Goal: Task Accomplishment & Management: Use online tool/utility

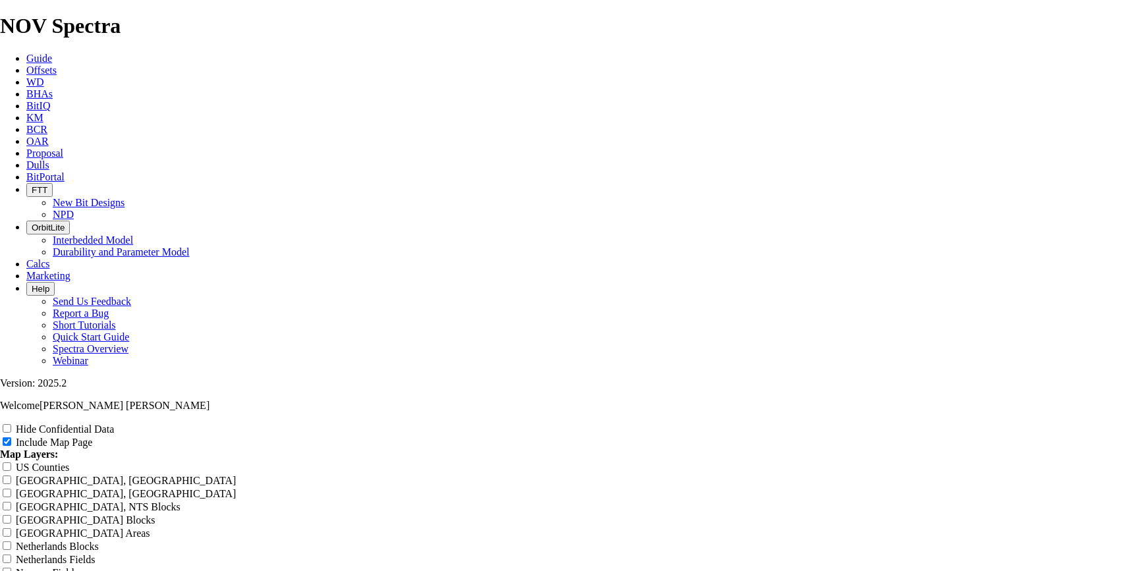
scroll to position [1597, 0]
drag, startPoint x: 702, startPoint y: 156, endPoint x: 406, endPoint y: 143, distance: 295.4
type input "E"
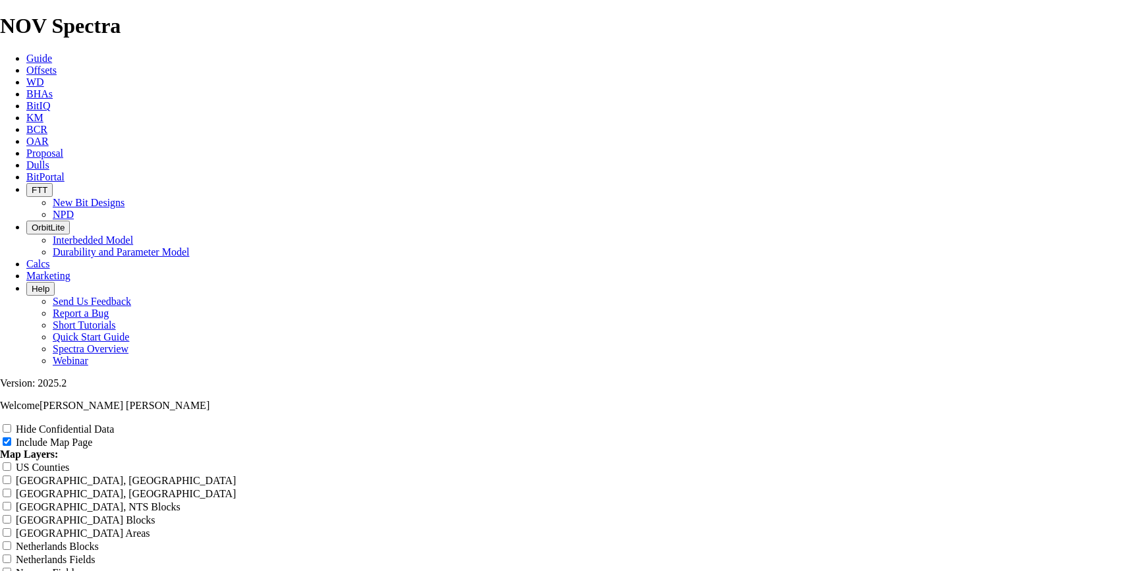
type input "E"
type input "Ex"
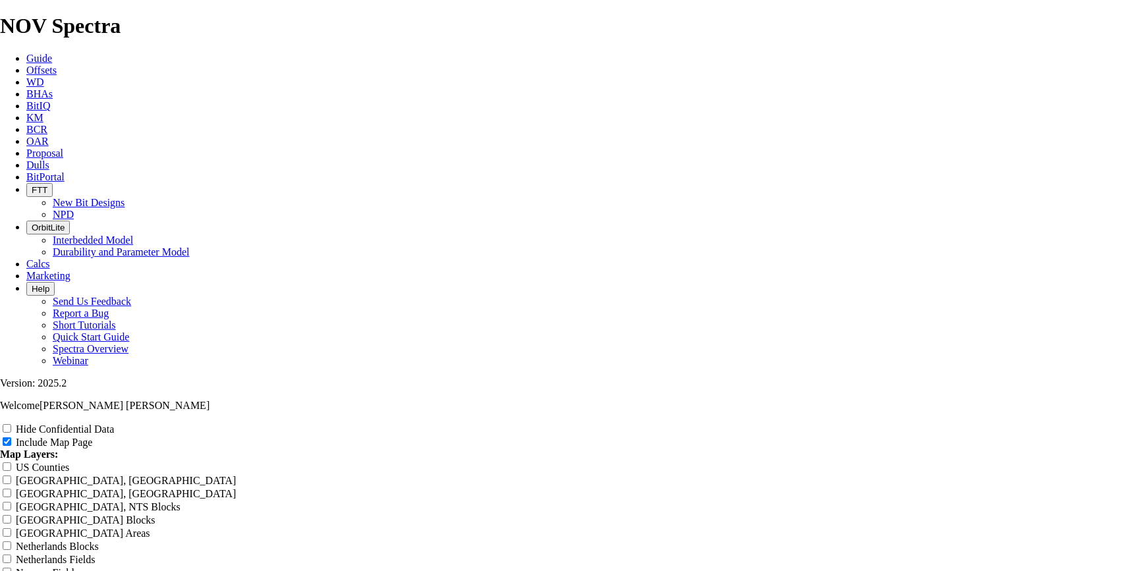
type input "Ex"
type input "E"
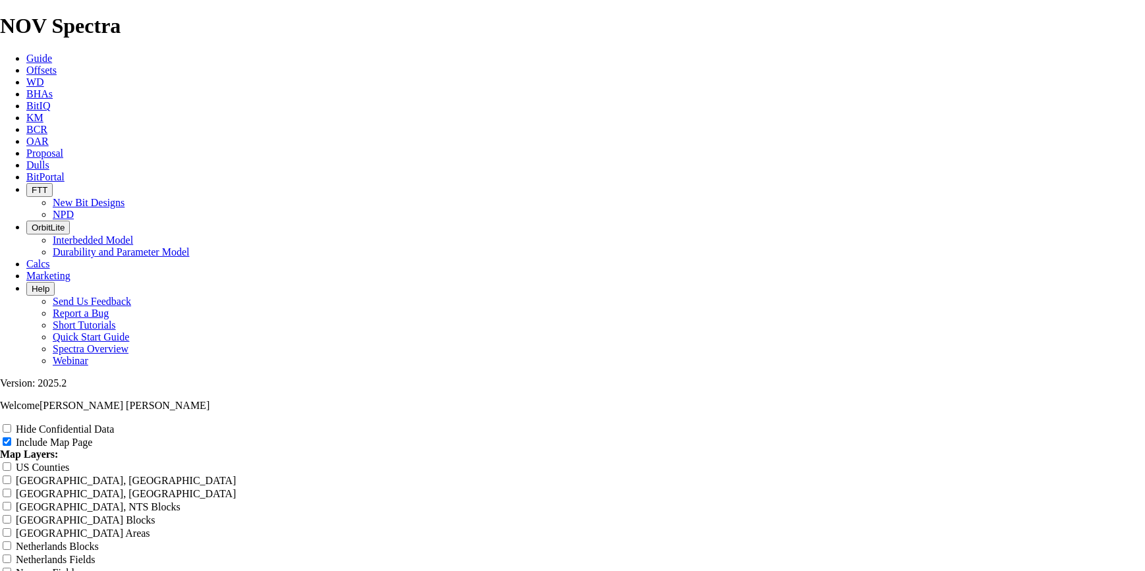
type input "E"
type input "R"
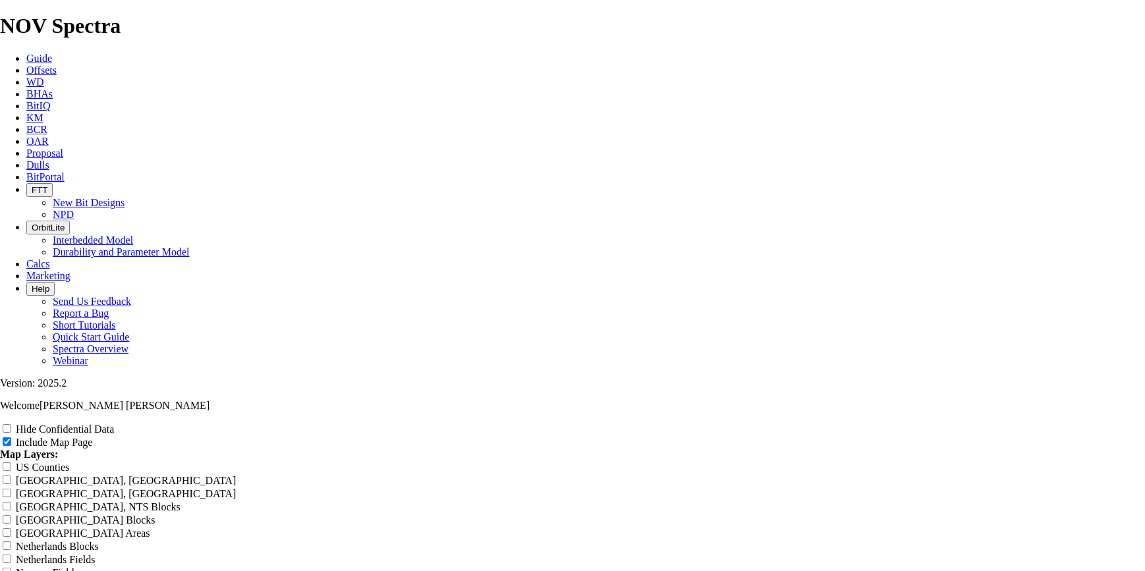
type input "R"
type input "RO"
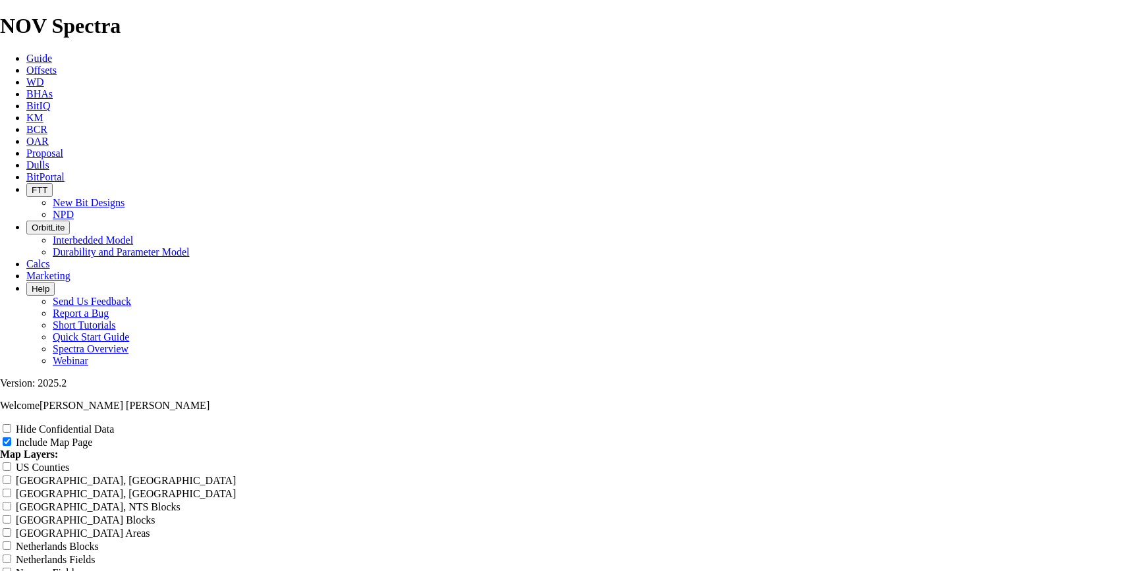
type input "RO"
type input "ROP"
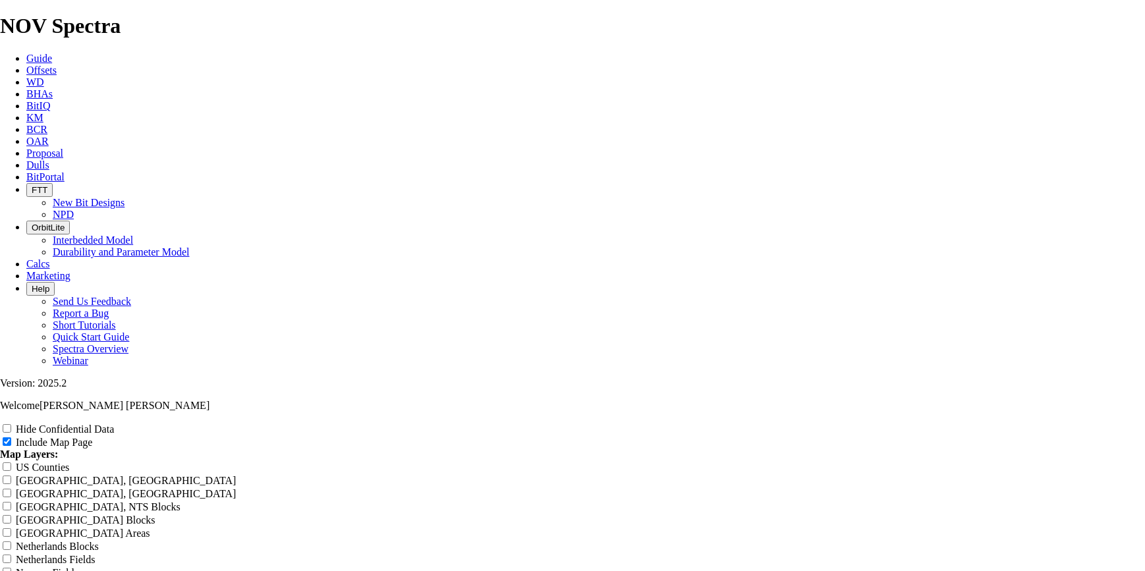
type input "ROP"
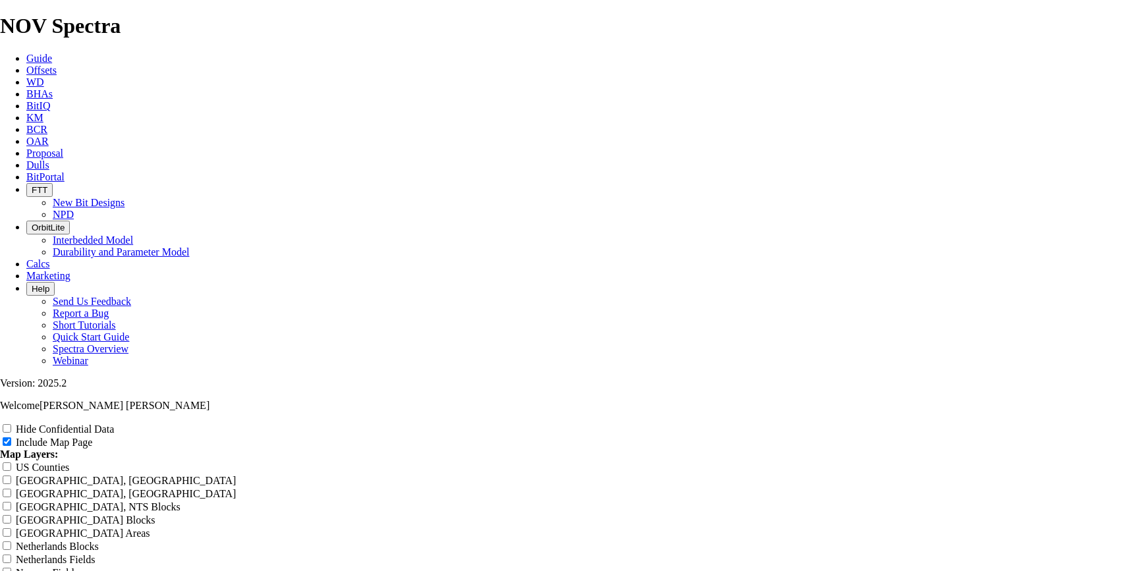
type input "ROP B"
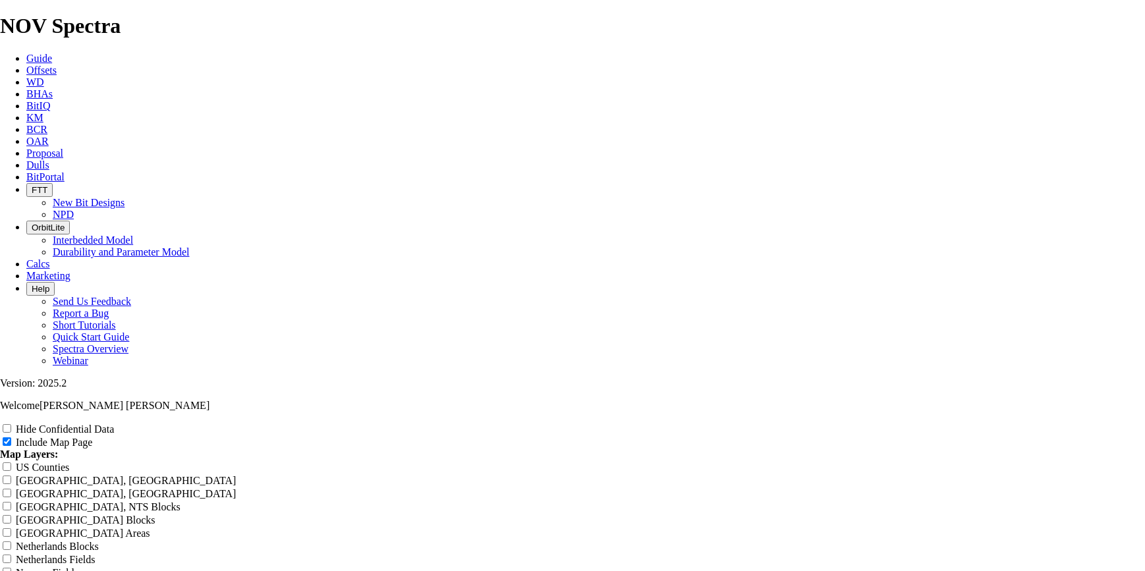
type input "ROP Ba"
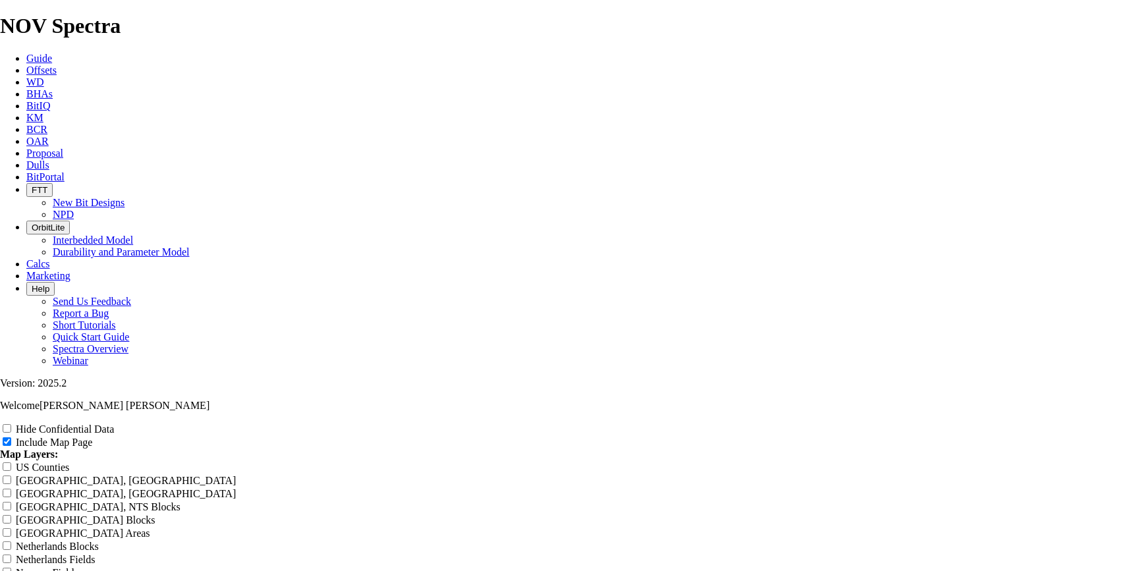
type input "ROP Bar"
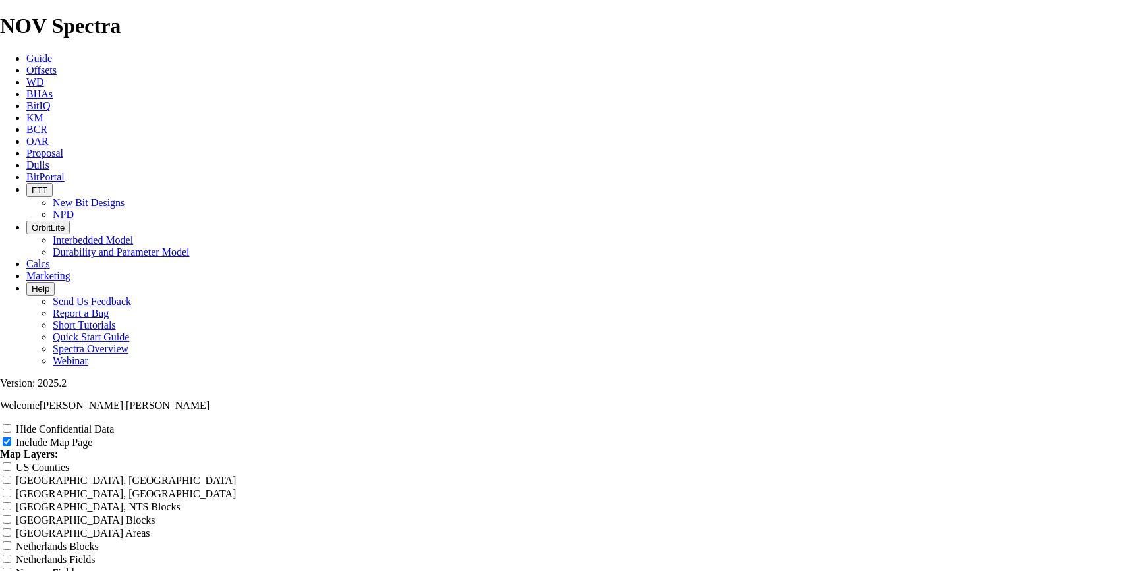
type input "ROP [PERSON_NAME]"
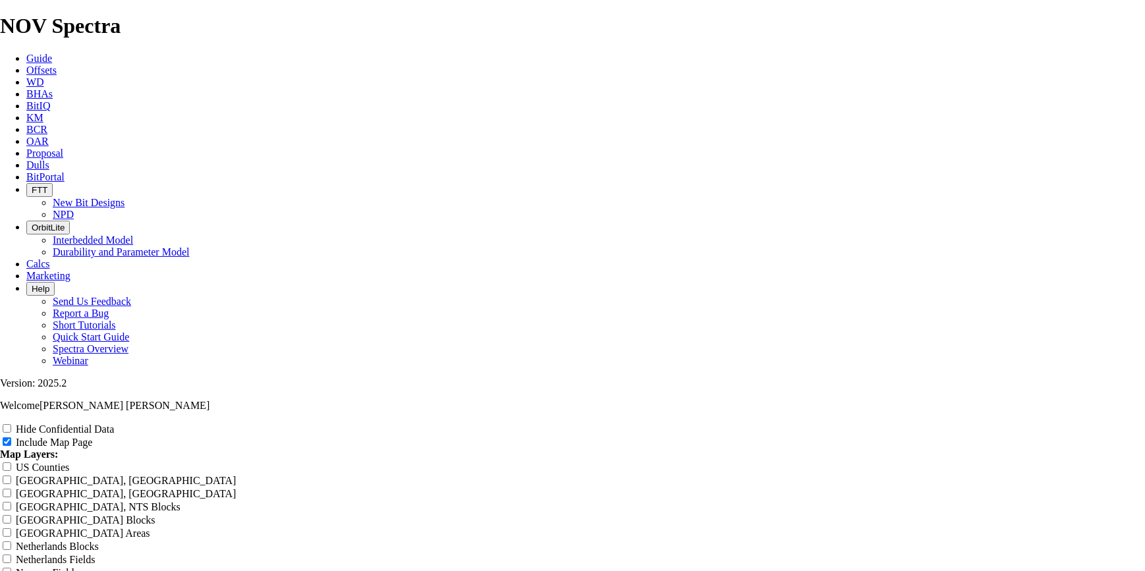
type input "ROP Barre"
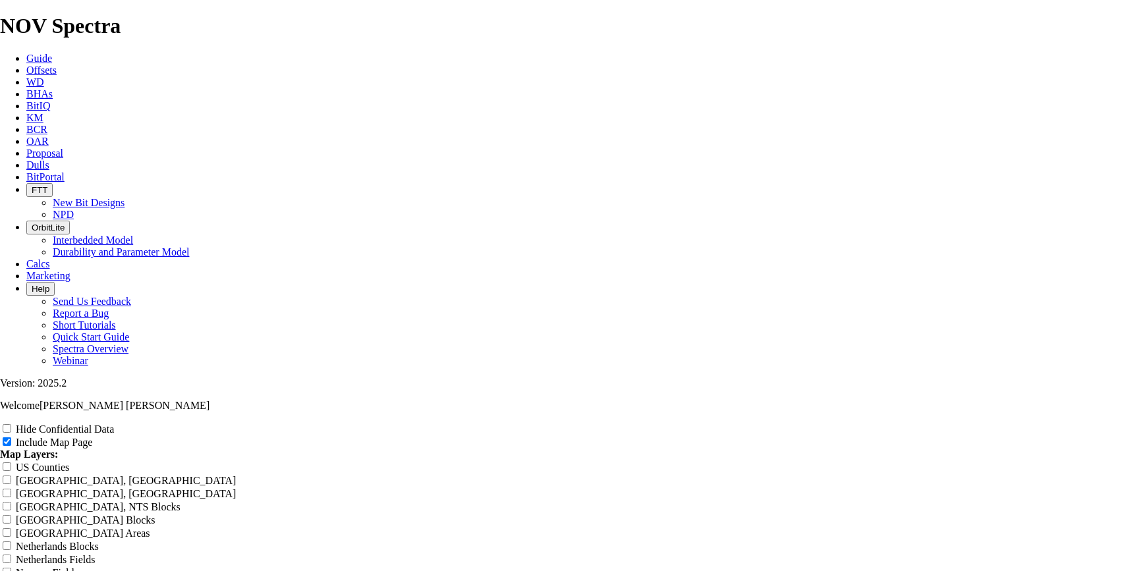
type input "ROP Barren"
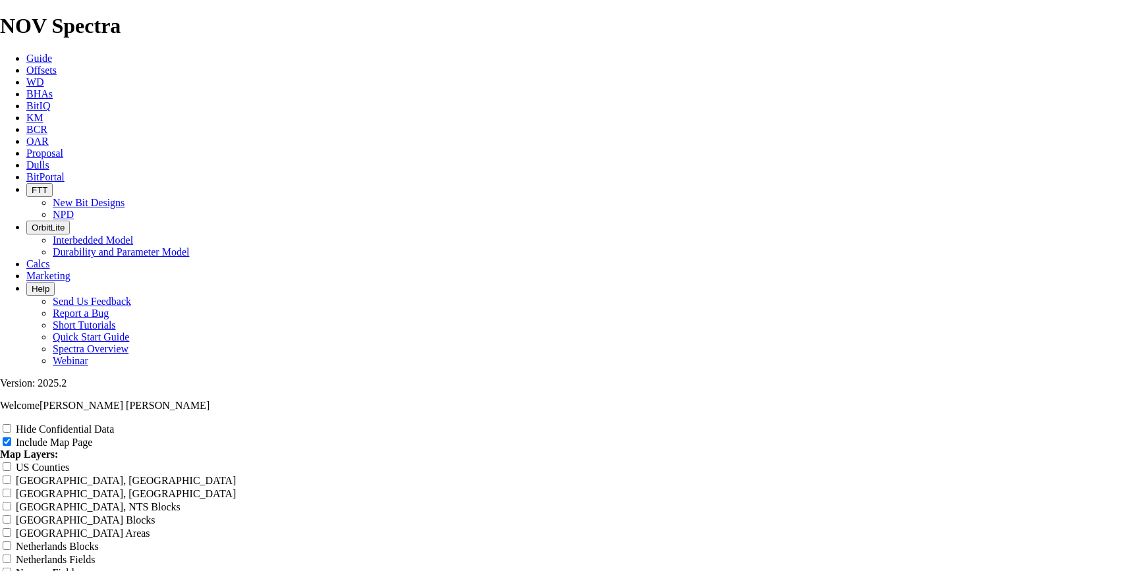
type input "ROP [PERSON_NAME]"
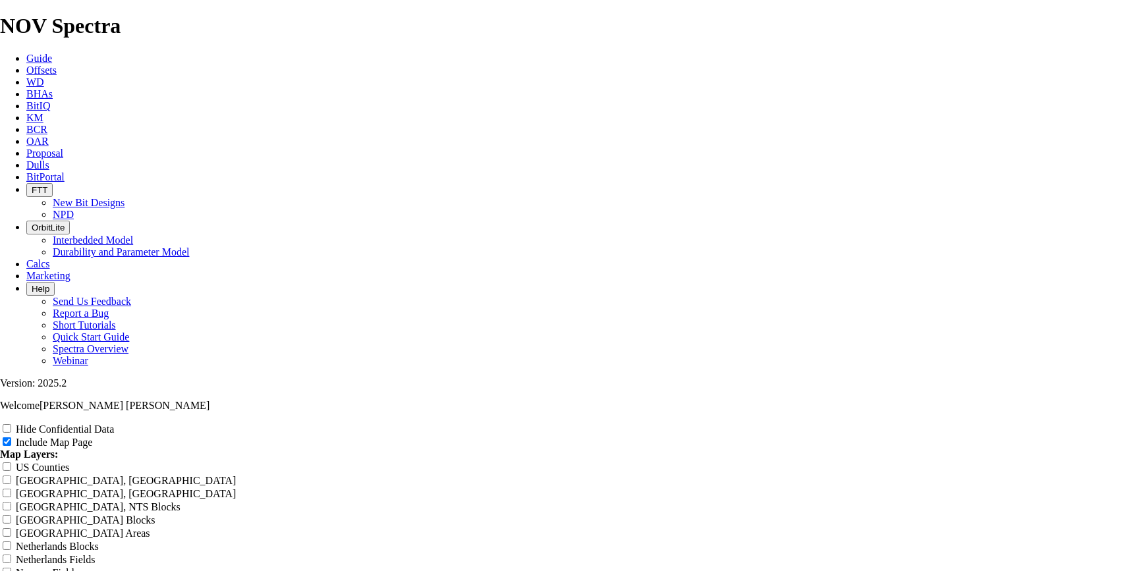
type input "ROP Barrenas"
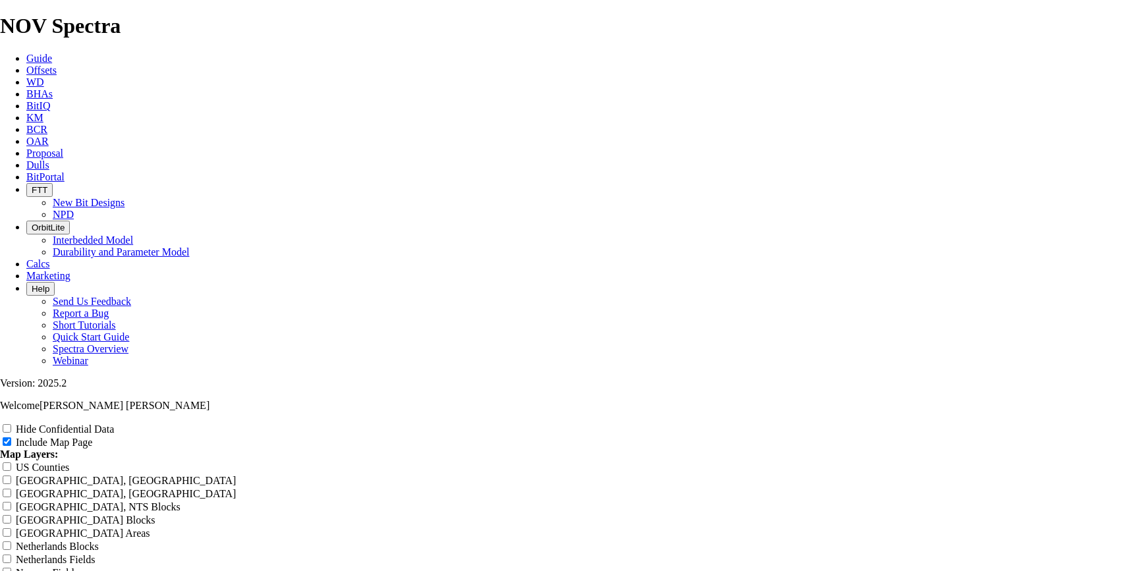
type input "ROP Barrenas"
type input "ROP Barrenas 8"
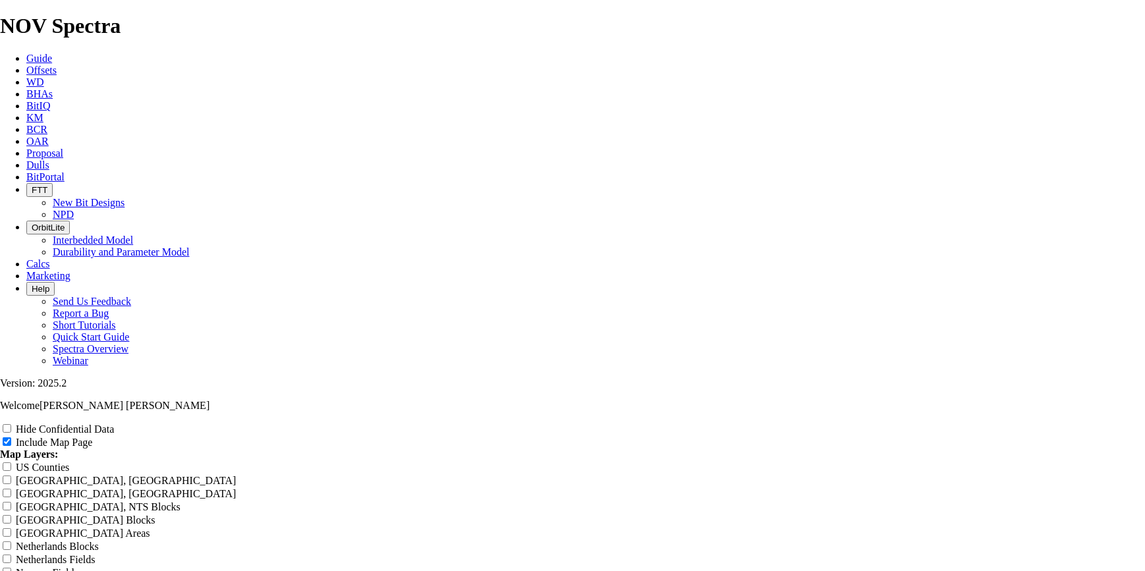
type input "ROP Barrenas 8"
type input "ROP Barrenas 8 1"
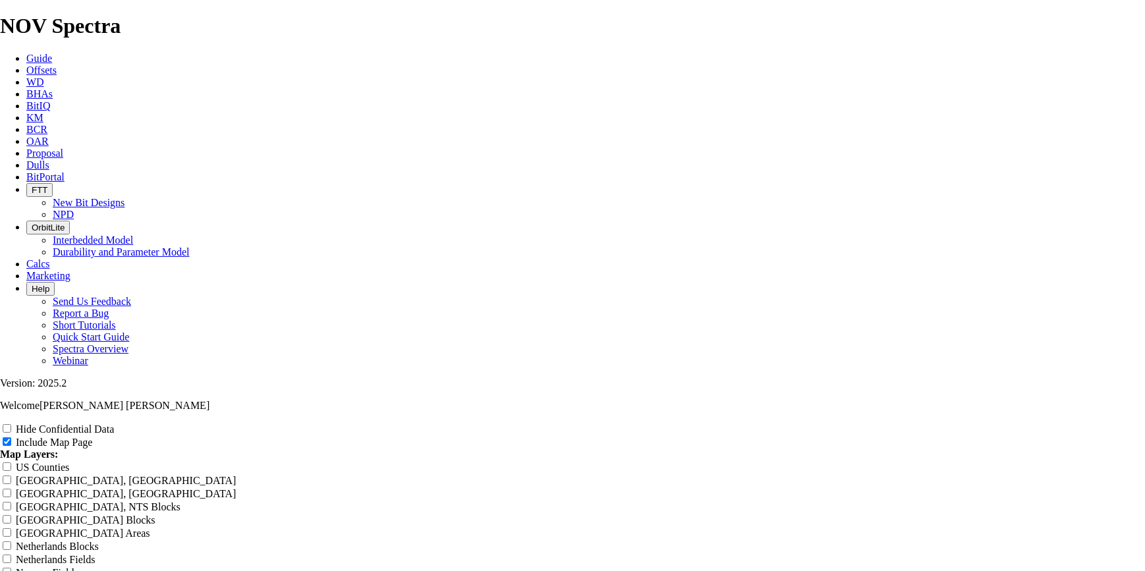
type input "ROP Barrenas 8 1"
type input "ROP Barrenas 8 1/"
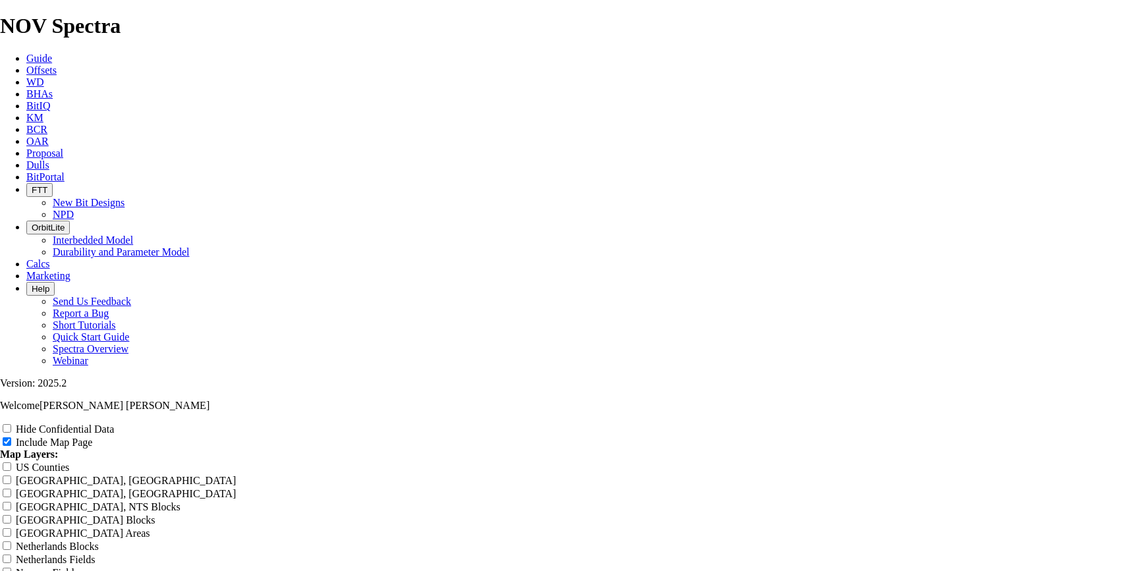
type input "ROP Barrenas 8 1/"
type input "ROP Barrenas 8 1/2"
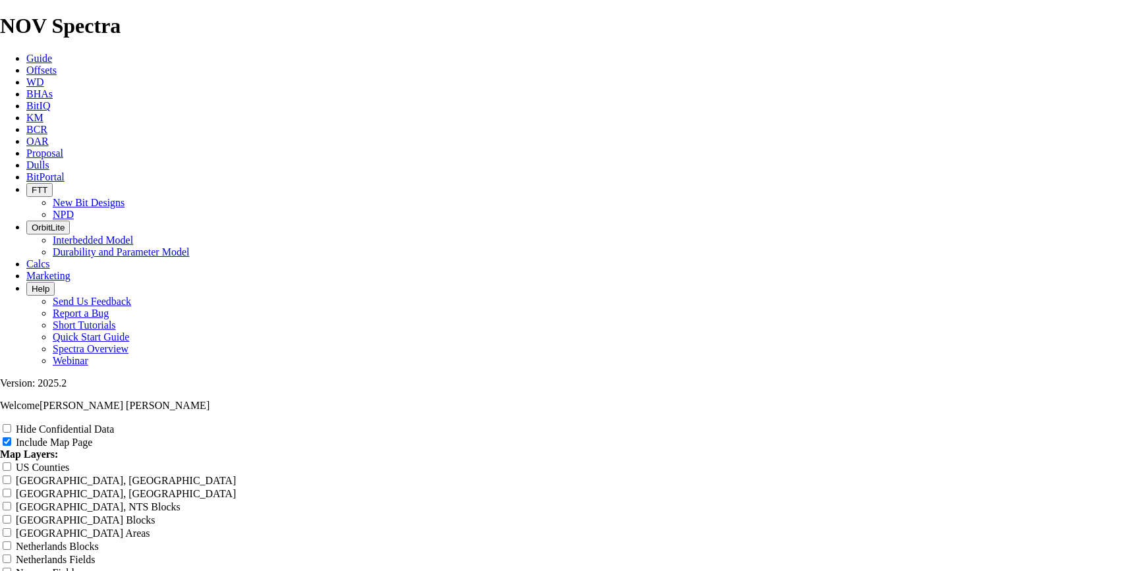
type input "ROP Barrenas 8 1/2"
type input "ROP Barrenas 8 1/2""
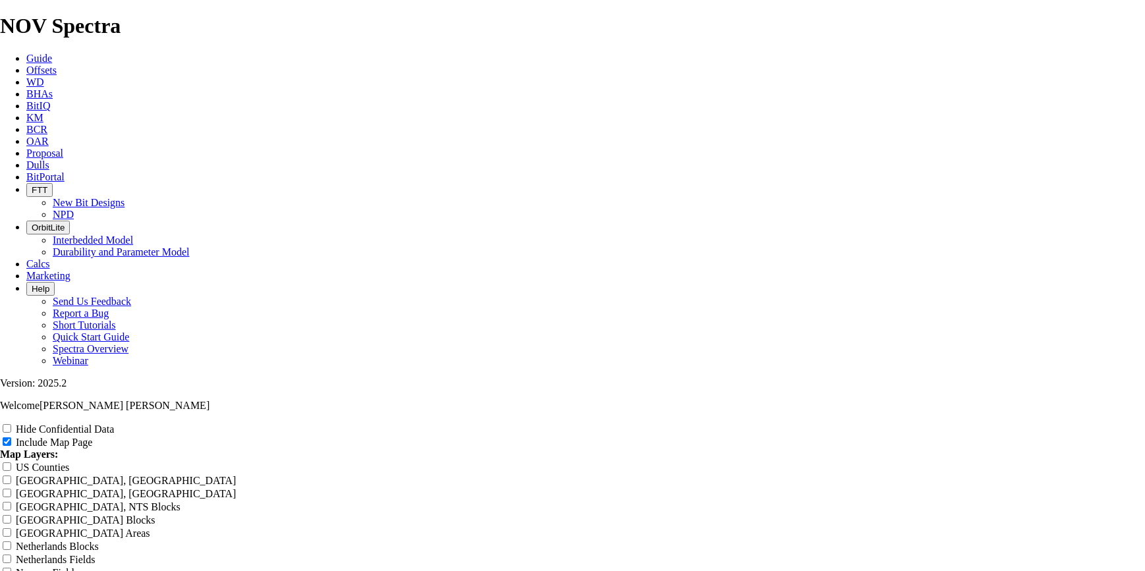
type input "ROP Barrenas 8 1/2""
type input "ROP Barrenas 8 1/2" T"
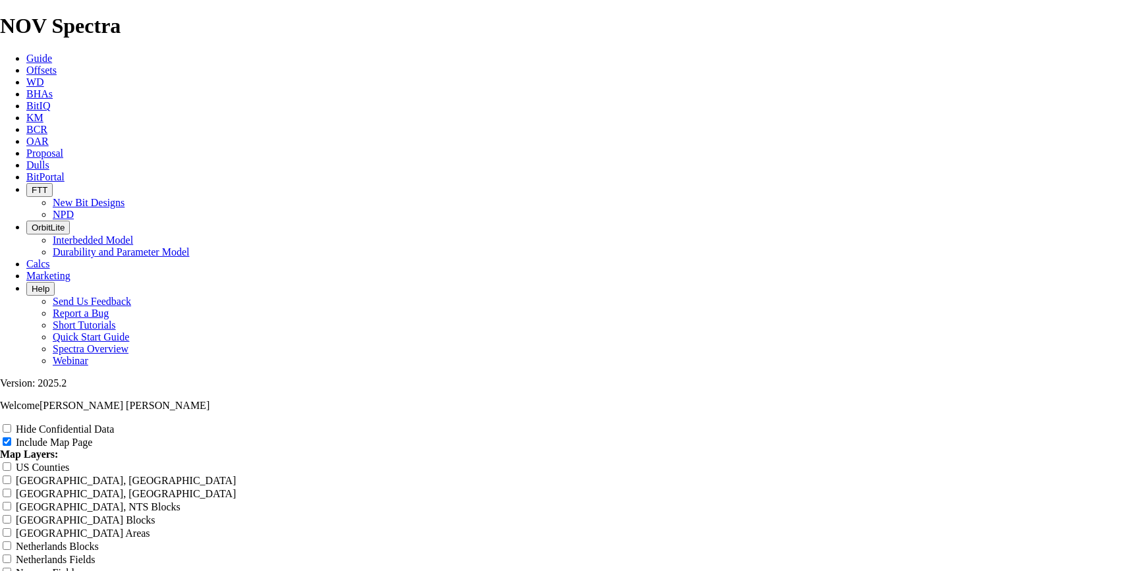
type input "ROP Barrenas 8 1/2" T"
type input "ROP Barrenas 8 1/2" TK"
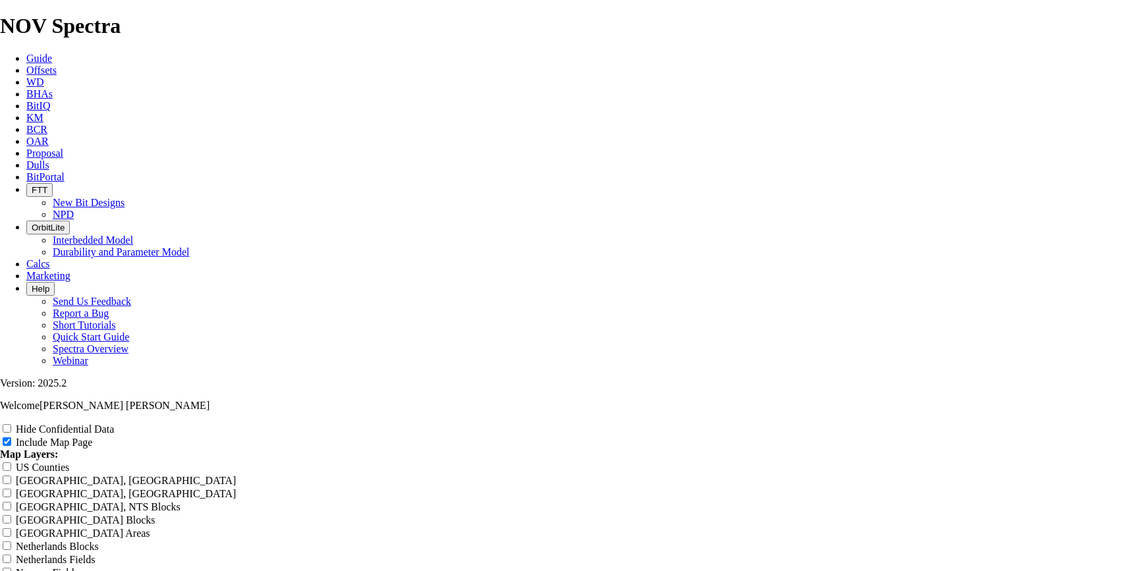
type input "ROP Barrenas 8 1/2" TK"
type input "ROP Barrenas 8 1/2" TKx"
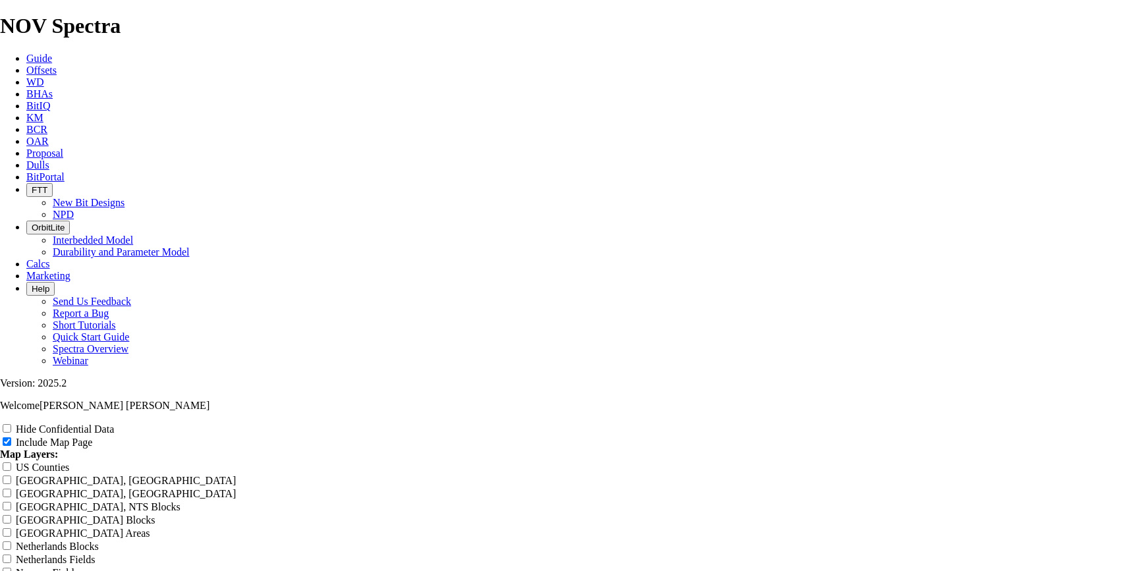
type input "ROP Barrenas 8 1/2" TKx"
type input "ROP Barrenas 8 1/2" TK"
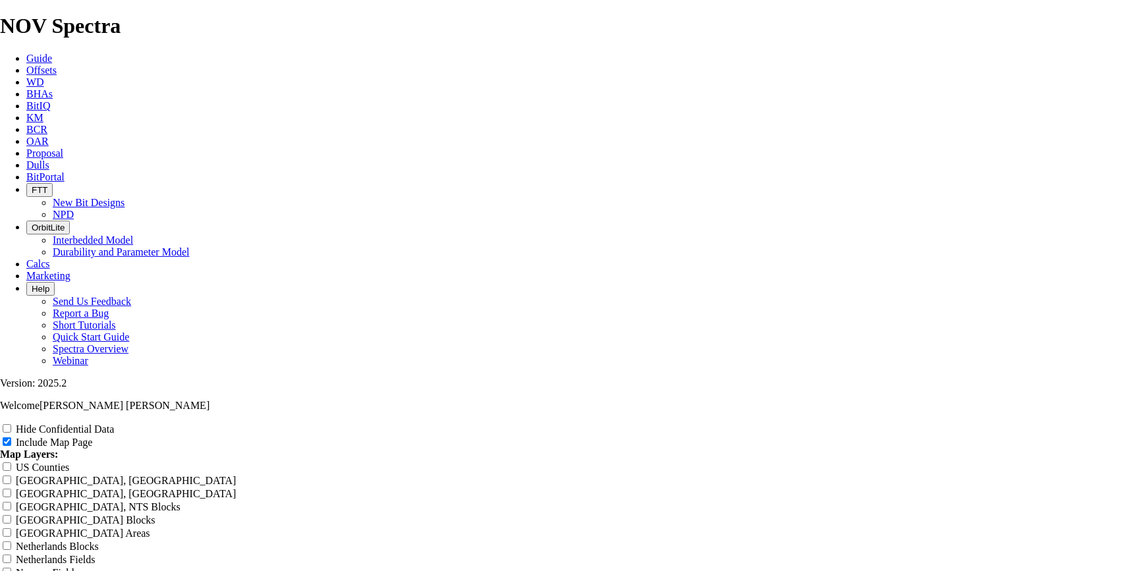
type input "ROP Barrenas 8 1/2" TK"
type input "ROP Barrenas 8 1/2" TKC"
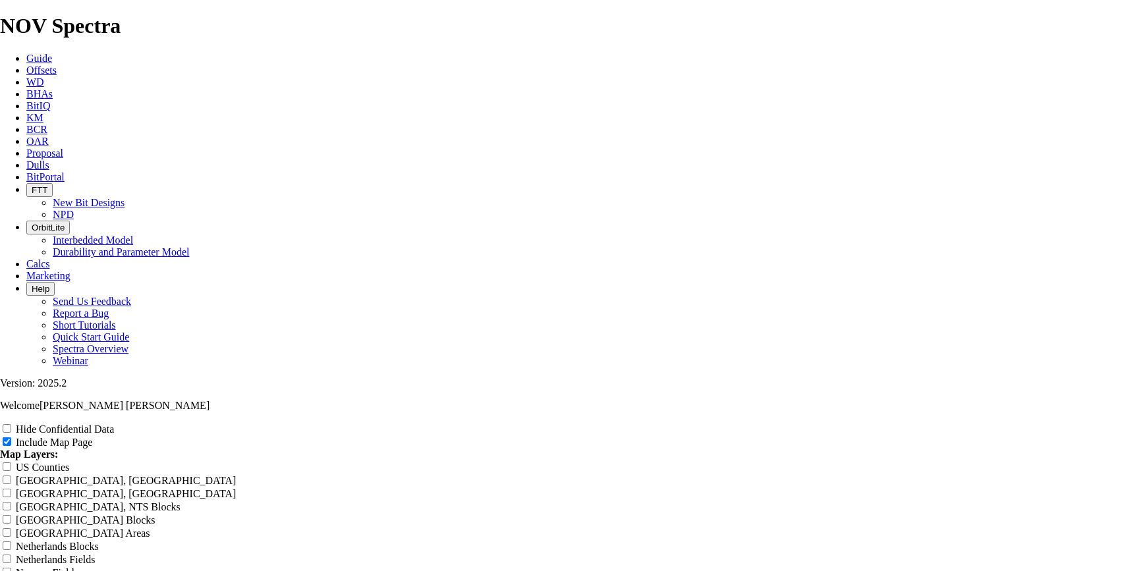
type input "ROP Barrenas 8 1/2" TKC"
type input "ROP Barrenas 8 1/2" TKC6"
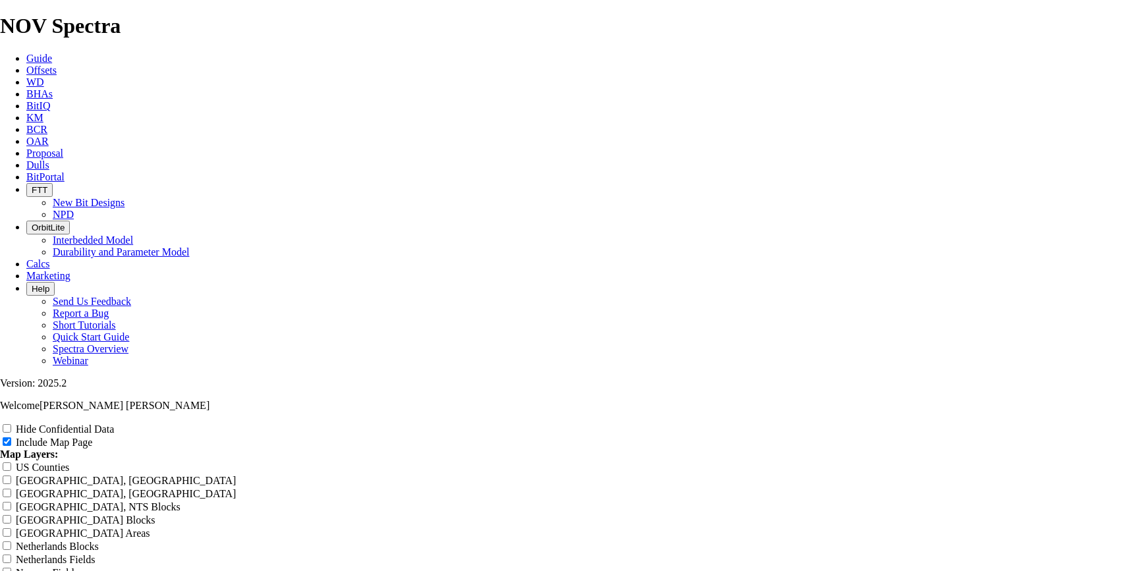
type input "ROP Barrenas 8 1/2" TKC6"
type input "ROP Barrenas 8 1/2" TKC"
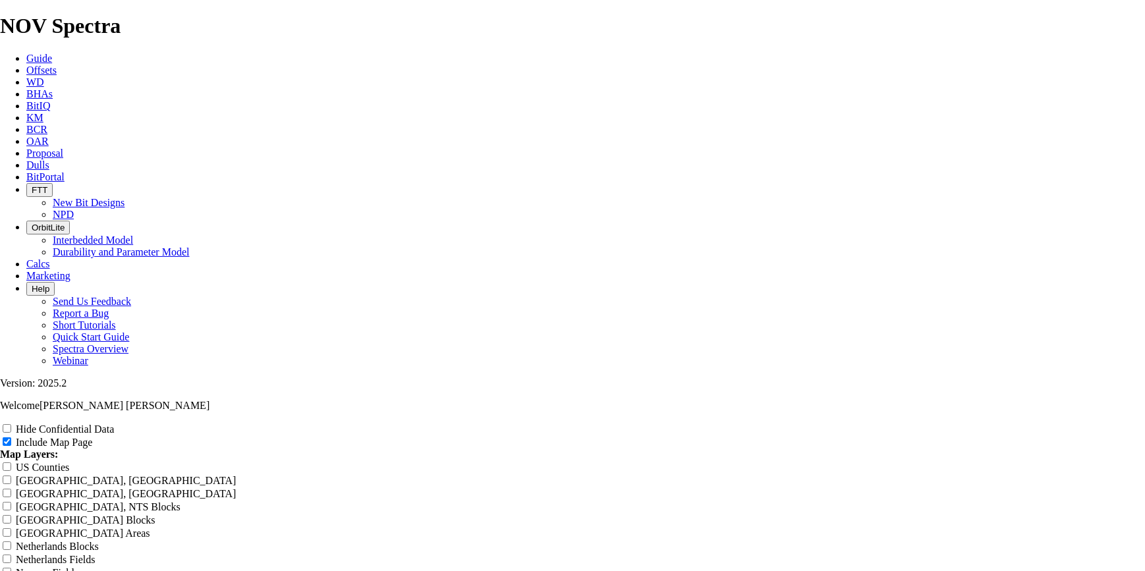
type input "ROP Barrenas 8 1/2" TKC"
type input "ROP Barrenas 8 1/2" TKC5"
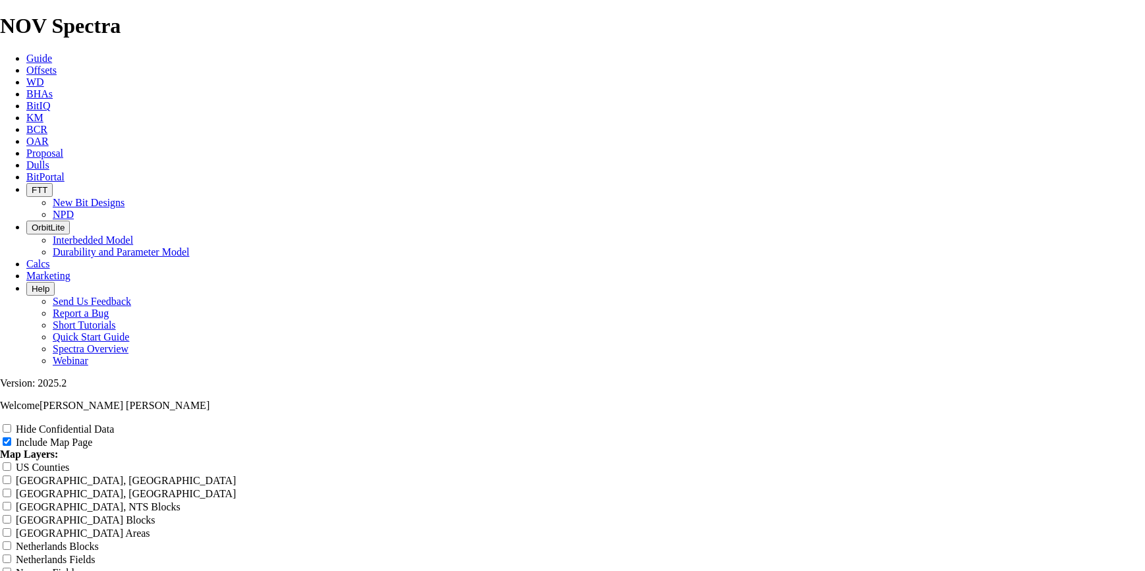
type input "ROP Barrenas 8 1/2" TKC5"
type input "ROP Barrenas 8 1/2" TKC53"
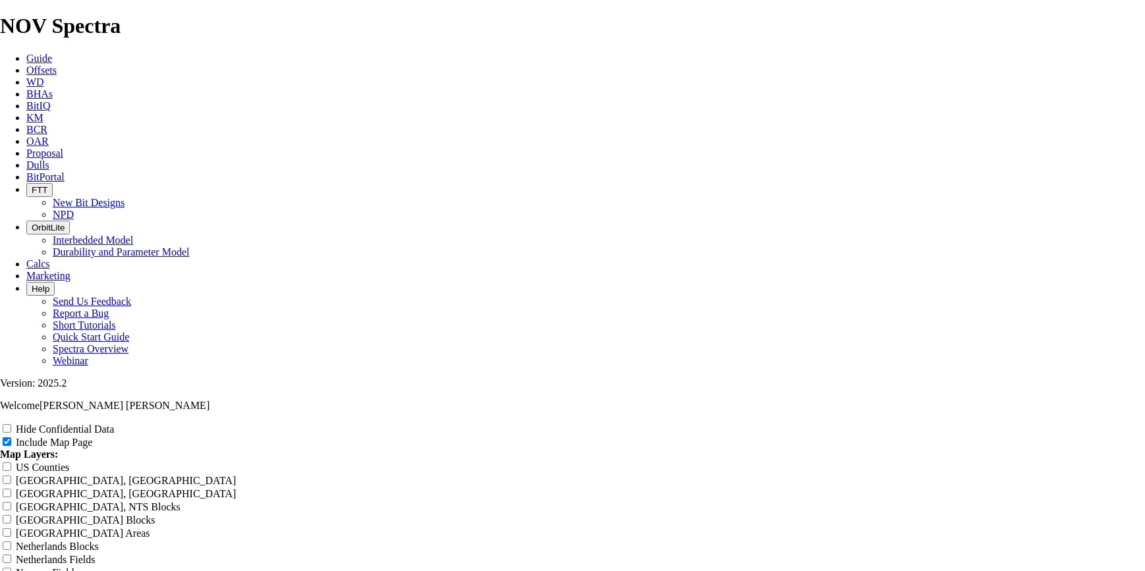
type input "ROP Barrenas 8 1/2" TKC53"
type input "ROP Barrenas 8 1/2" TKC53 c"
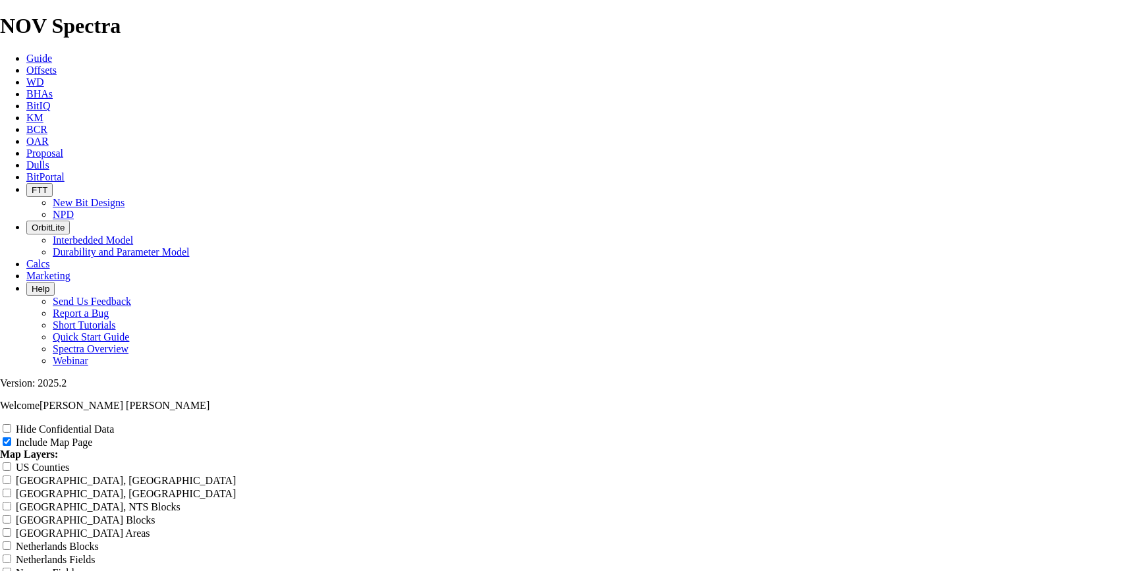
type input "ROP Barrenas 8 1/2" TKC53 c"
type input "ROP Barrenas 8 1/2" TKC53 ca"
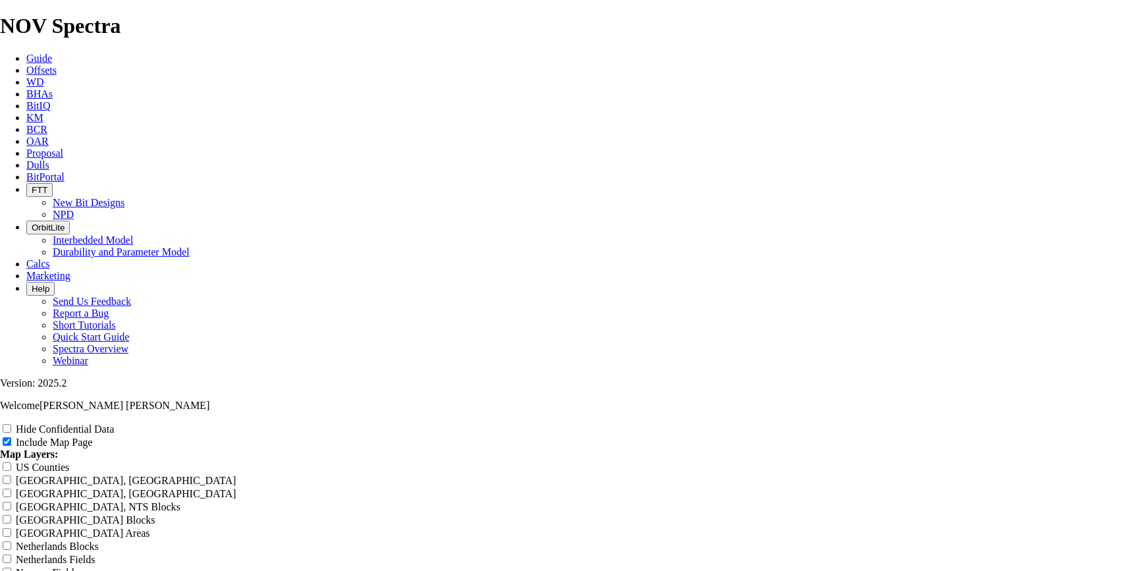
type input "ROP Barrenas 8 1/2" TKC53 ca"
type input "ROP Barrenas 8 1/2" TKC53 cam"
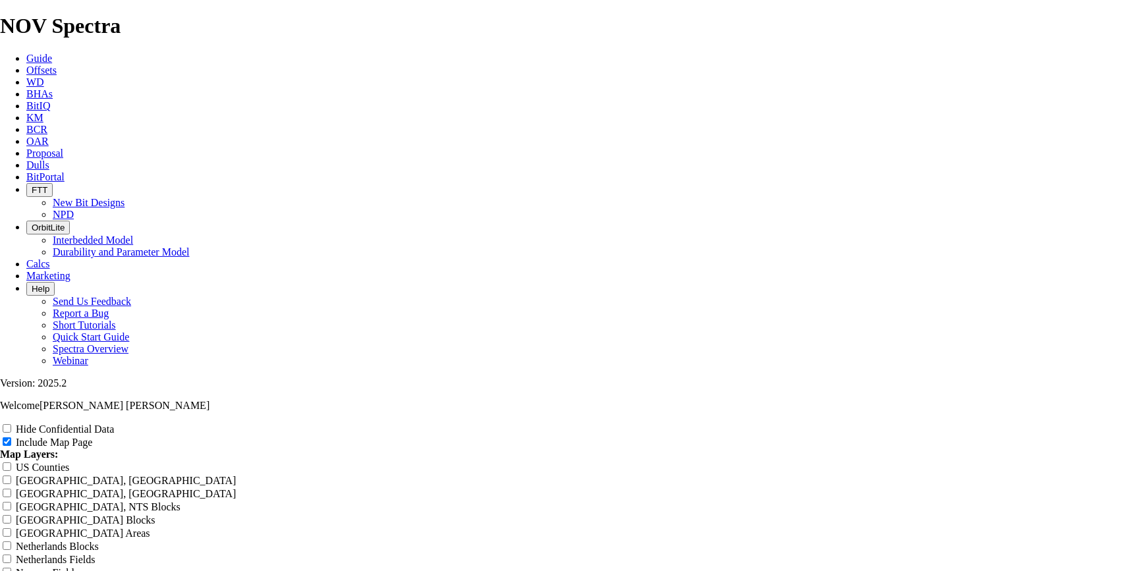
type input "ROP Barrenas 8 1/2" TKC53 cam"
type input "ROP Barrenas 8 1/2" TKC53 camp"
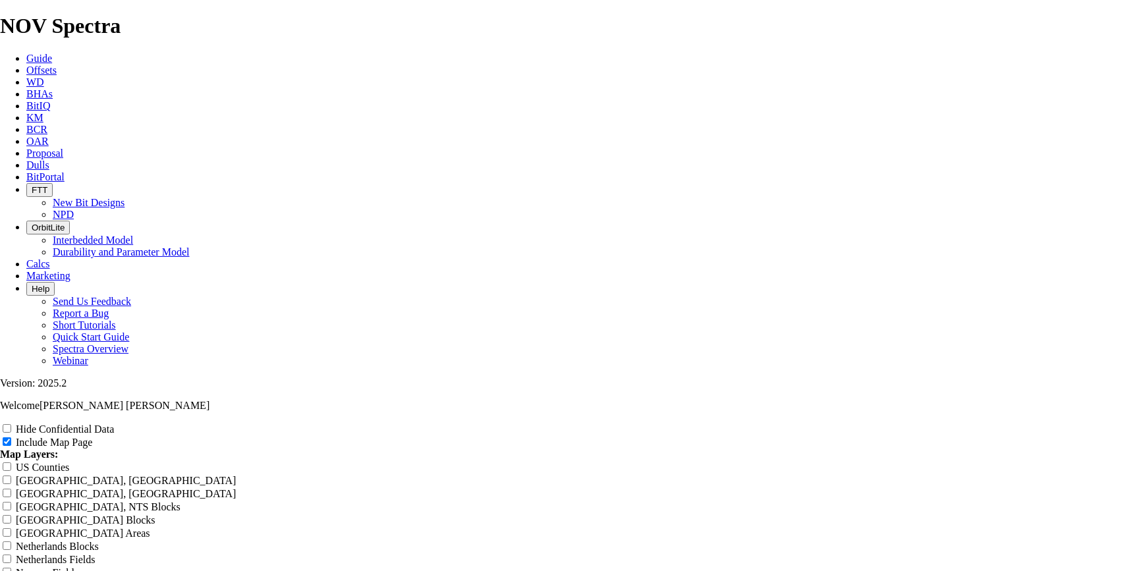
type input "ROP Barrenas 8 1/2" TKC53 camp"
type input "ROP Barrenas 8 1/2" TKC53 campo"
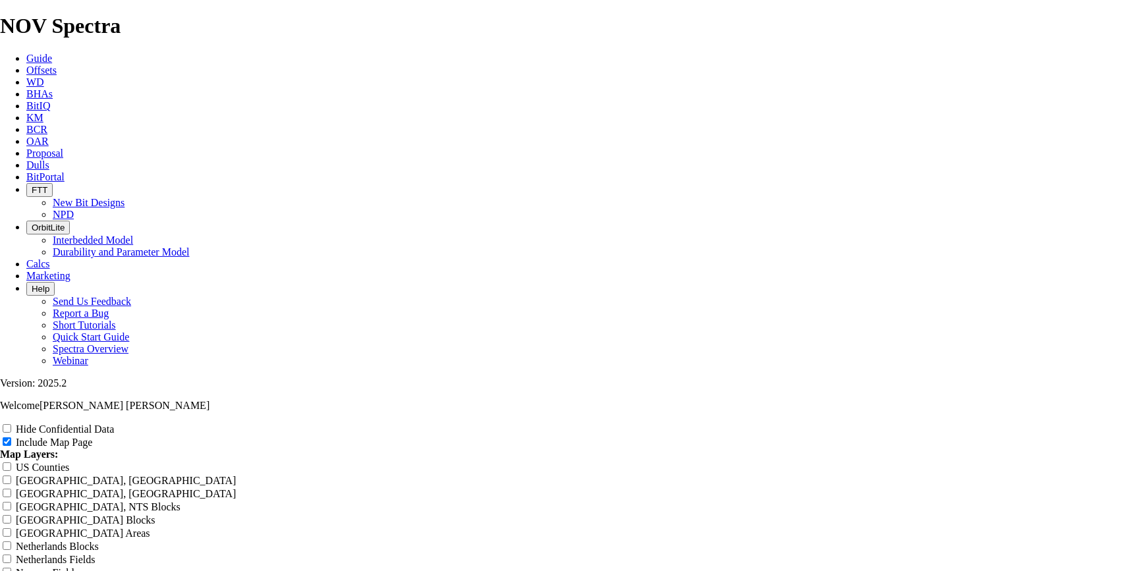
type input "ROP Barrenas 8 1/2" TKC53 campo"
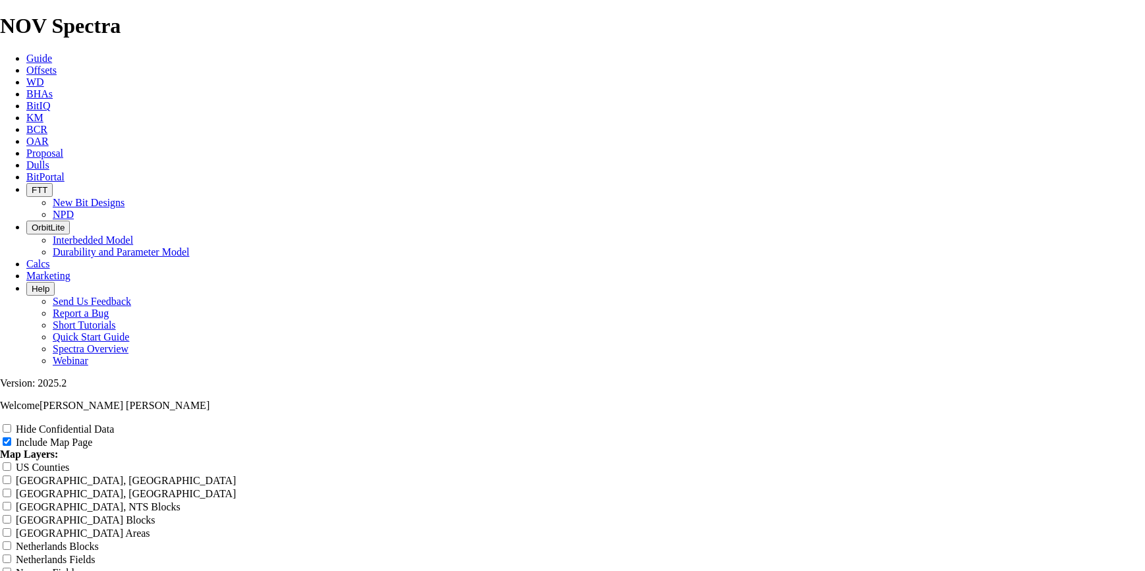
type input "ROP Barrenas 8 1/2" TKC53 campo I"
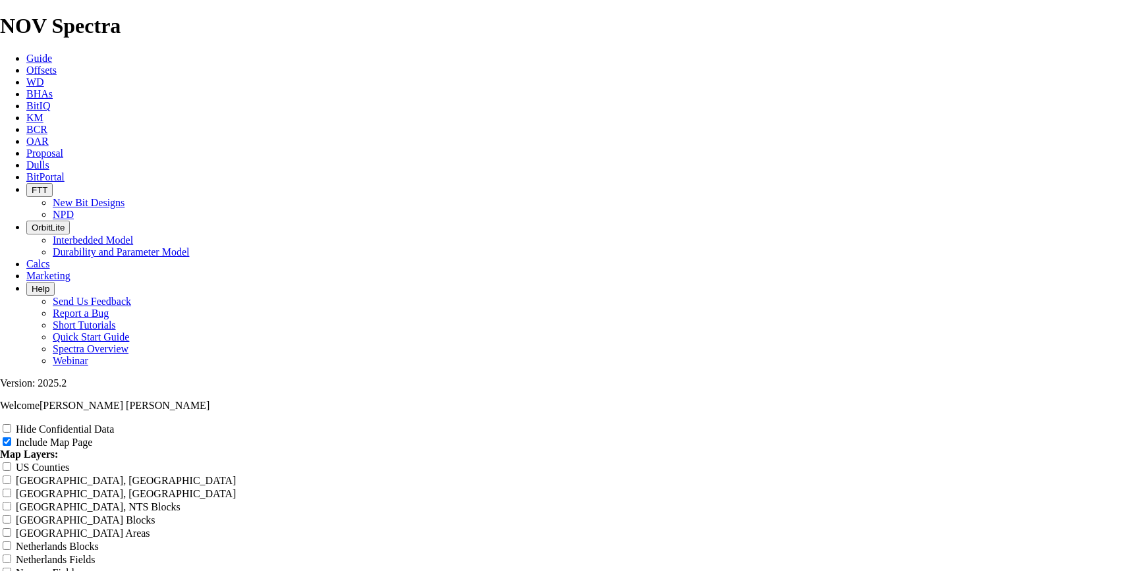
type input "ROP Barrenas 8 1/2" TKC53 campo IX"
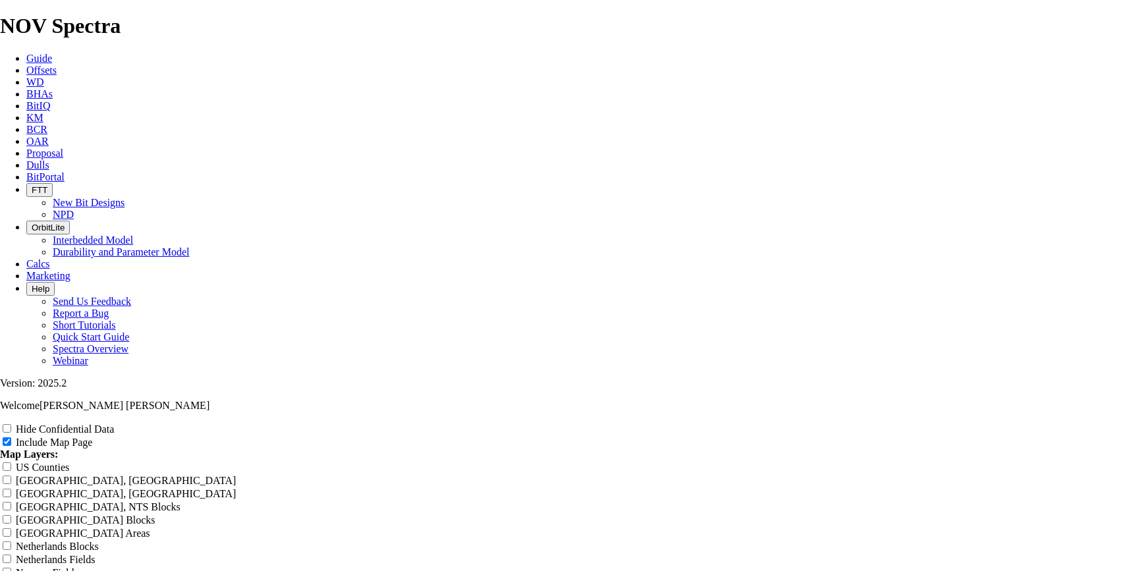
type input "ROP Barrenas 8 1/2" TKC53 campo IXa"
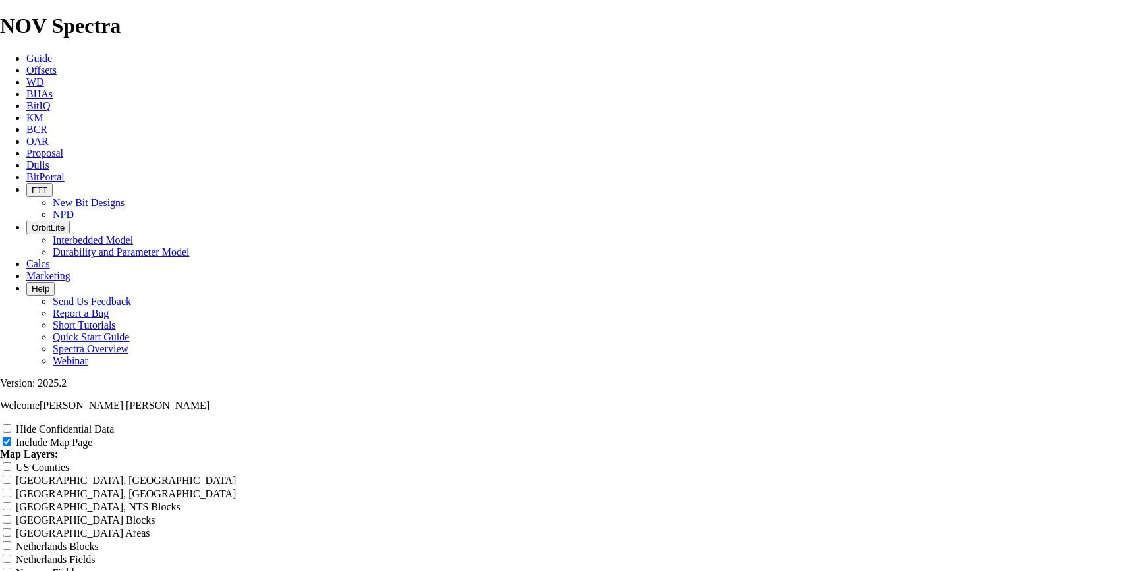
type input "ROP Barrenas 8 1/2" TKC53 campo IXac"
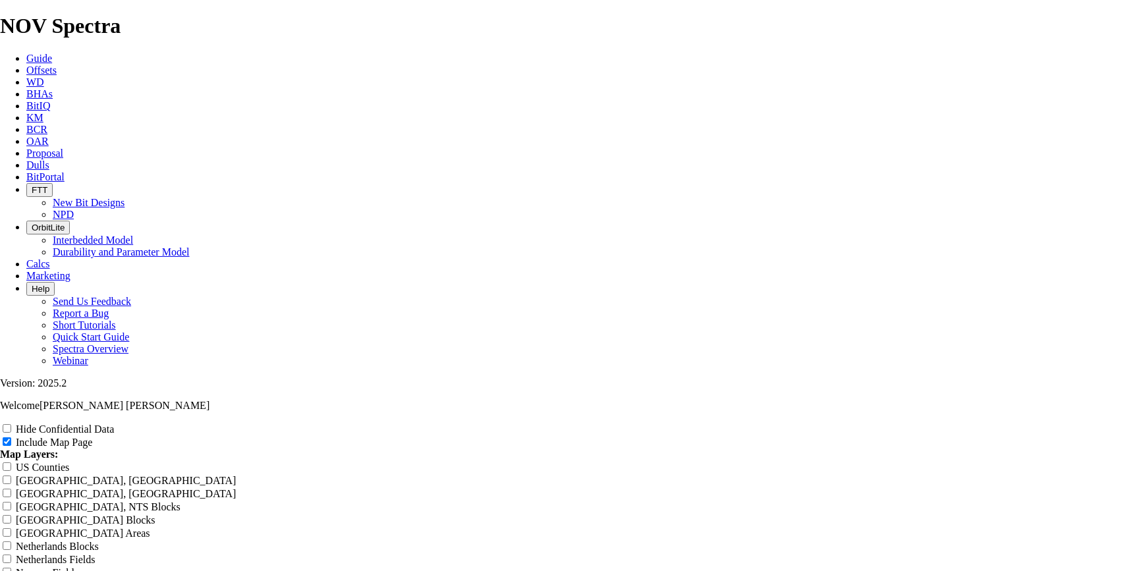
type input "ROP Barrenas 8 1/2" TKC53 campo IXach"
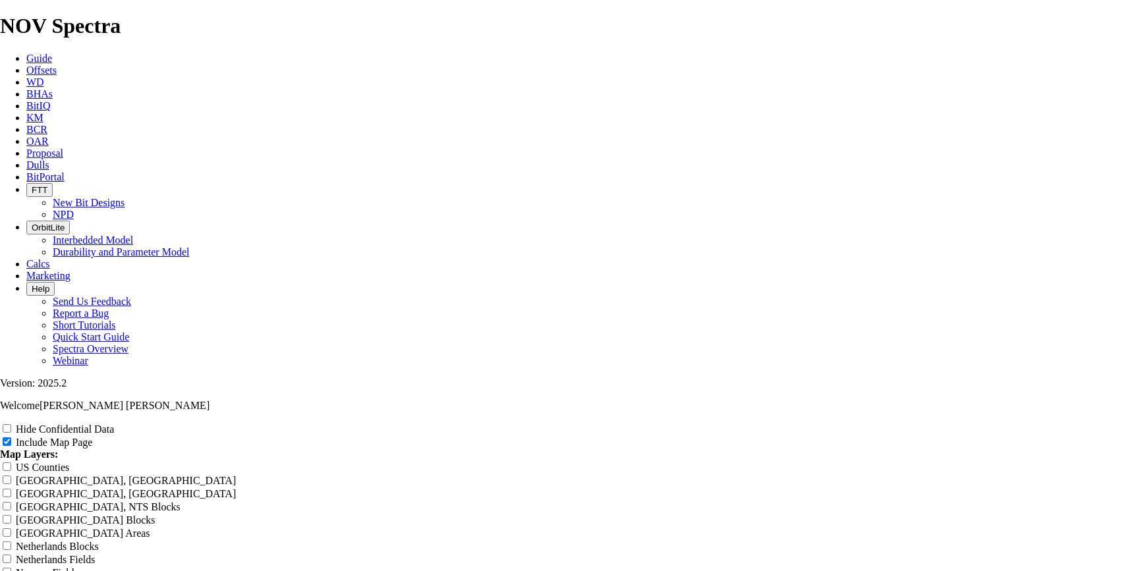
scroll to position [159, 0]
